Goal: Book appointment/travel/reservation

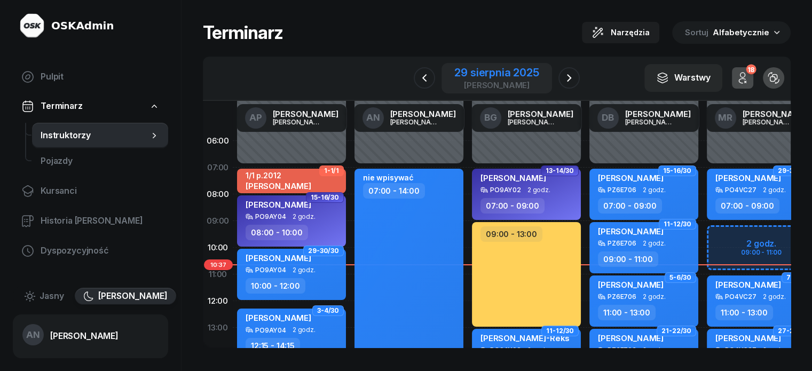
click at [495, 78] on div "29 sierpnia 2025" at bounding box center [496, 72] width 84 height 11
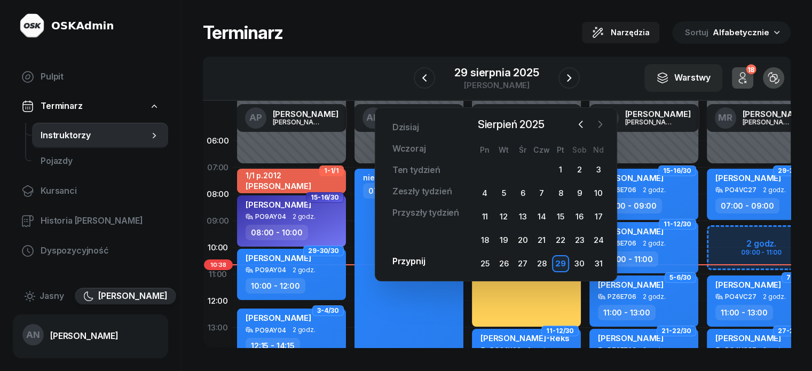
click at [602, 125] on icon "button" at bounding box center [599, 124] width 11 height 11
click at [581, 225] on div "20" at bounding box center [578, 216] width 17 height 17
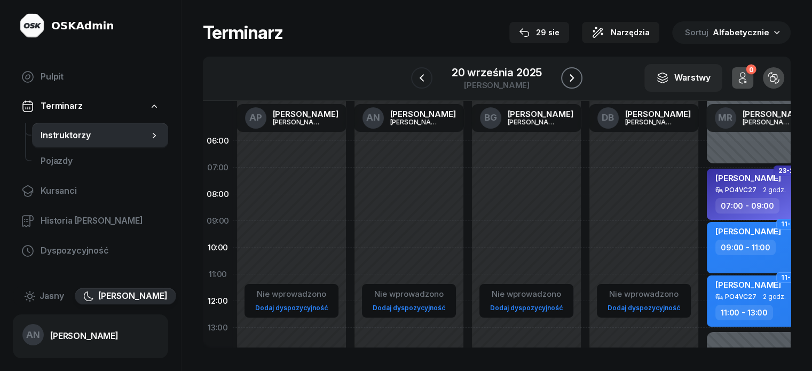
click at [578, 82] on icon "button" at bounding box center [571, 78] width 13 height 13
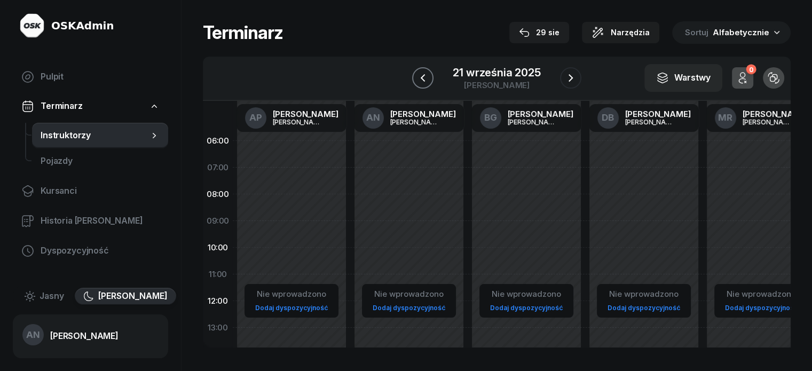
click at [418, 84] on icon "button" at bounding box center [422, 78] width 13 height 13
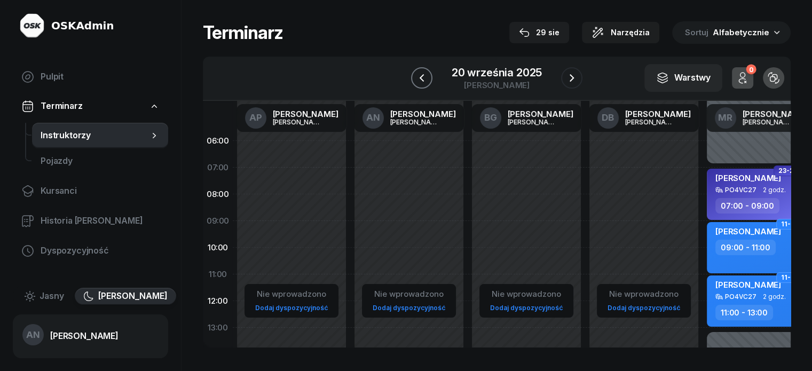
click at [415, 84] on icon "button" at bounding box center [421, 78] width 13 height 13
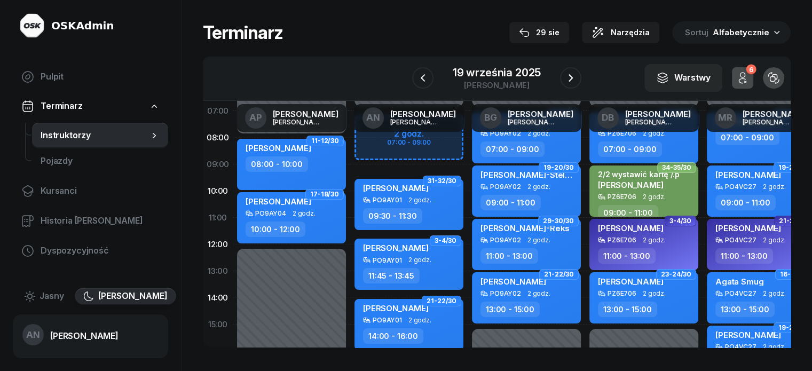
scroll to position [53, 0]
